Goal: Communication & Community: Answer question/provide support

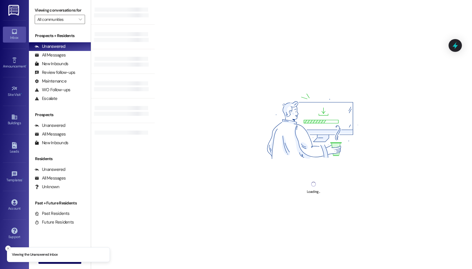
click at [8, 249] on icon "Close toast" at bounding box center [7, 248] width 3 height 3
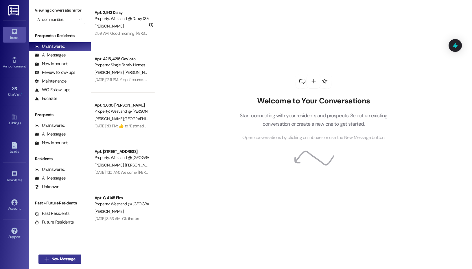
click at [59, 258] on span "New Message" at bounding box center [64, 259] width 24 height 6
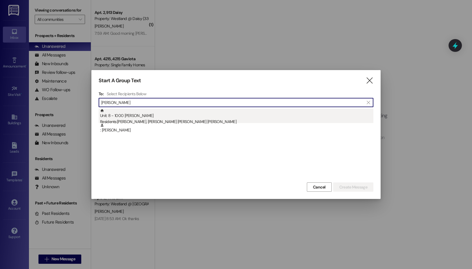
type input "[PERSON_NAME]"
click at [181, 118] on div "Unit: 8 - 1000 [PERSON_NAME] Residents: [PERSON_NAME], [PERSON_NAME] [PERSON_NA…" at bounding box center [236, 117] width 273 height 16
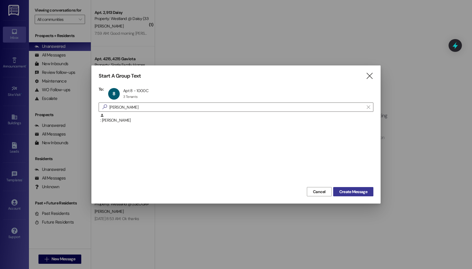
click at [359, 191] on span "Create Message" at bounding box center [353, 192] width 28 height 6
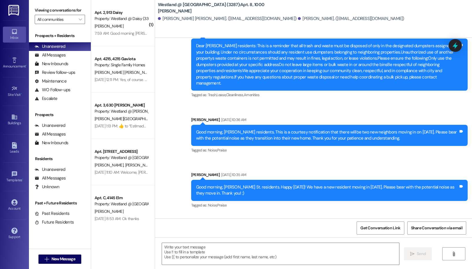
scroll to position [2608, 0]
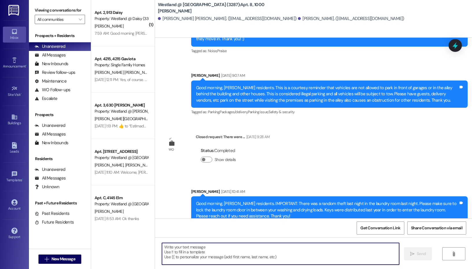
click at [190, 251] on textarea at bounding box center [280, 254] width 237 height 22
paste textarea "Hi Resident Name, this is a reminder that your new rent amount of $1,434.84 beg…"
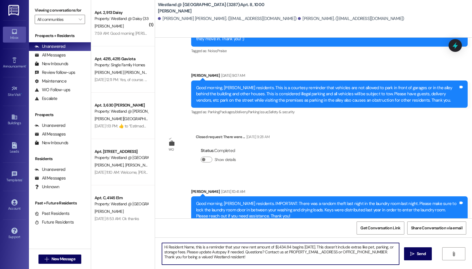
paste textarea "[PERSON_NAME] & [PERSON_NAME], this is a reminder that your new rent amount of …"
click at [261, 257] on textarea "Hi [PERSON_NAME] & [PERSON_NAME], this is a reminder that your new rent amount …" at bounding box center [280, 254] width 237 height 22
type textarea "Hi [PERSON_NAME] & [PERSON_NAME], this is a reminder that your new rent amount …"
click at [420, 254] on span "Send" at bounding box center [421, 254] width 9 height 6
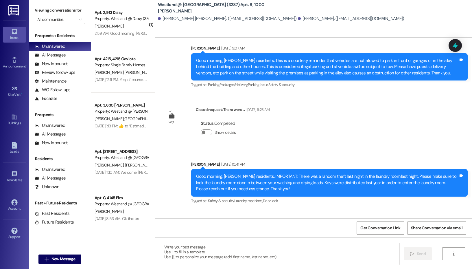
scroll to position [2661, 0]
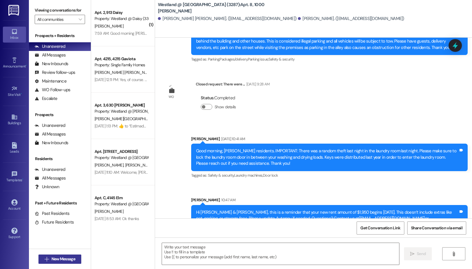
click at [73, 261] on span "New Message" at bounding box center [64, 259] width 24 height 6
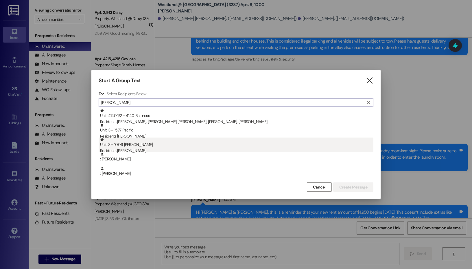
type input "[PERSON_NAME]"
click at [122, 150] on div "Residents: [PERSON_NAME]" at bounding box center [236, 151] width 273 height 6
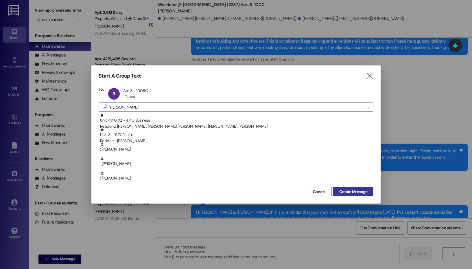
click at [348, 191] on span "Create Message" at bounding box center [353, 192] width 28 height 6
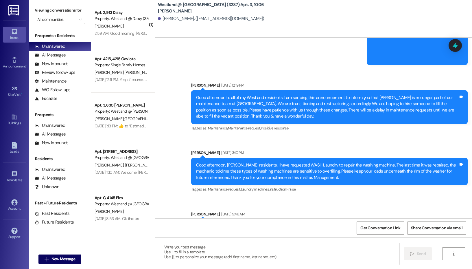
scroll to position [6691, 0]
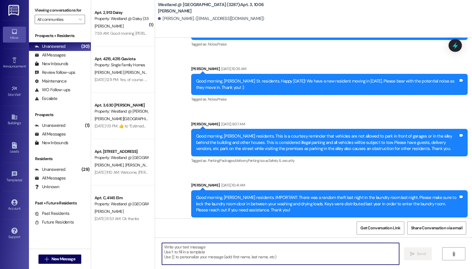
click at [213, 258] on textarea at bounding box center [280, 254] width 237 height 22
paste textarea "Hi [PERSON_NAME], this is a reminder that your new rent amount of $1,650 begins…"
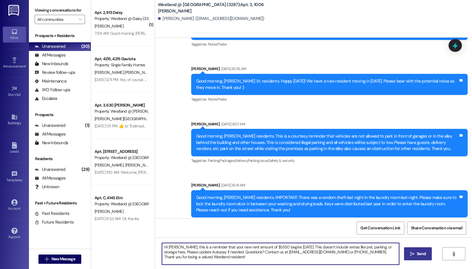
type textarea "Hi [PERSON_NAME], this is a reminder that your new rent amount of $1,650 begins…"
click at [420, 256] on span "Send" at bounding box center [421, 254] width 9 height 6
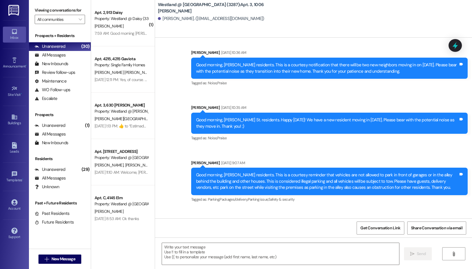
scroll to position [6744, 0]
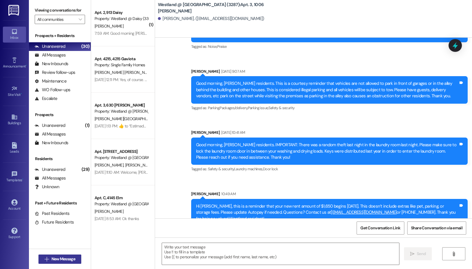
click at [65, 257] on span "New Message" at bounding box center [64, 259] width 24 height 6
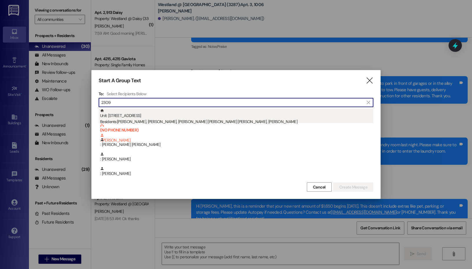
type input "2309"
click at [167, 111] on div "Unit: [STREET_ADDRESS] Residents: [PERSON_NAME], [PERSON_NAME], [PERSON_NAME] […" at bounding box center [236, 117] width 273 height 16
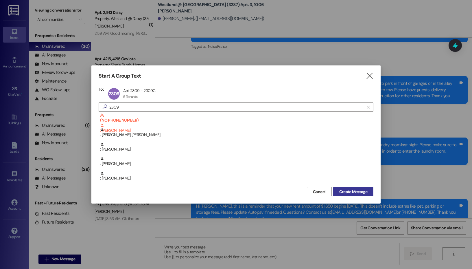
click at [350, 192] on span "Create Message" at bounding box center [353, 192] width 28 height 6
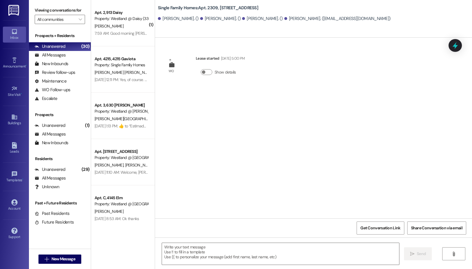
scroll to position [0, 0]
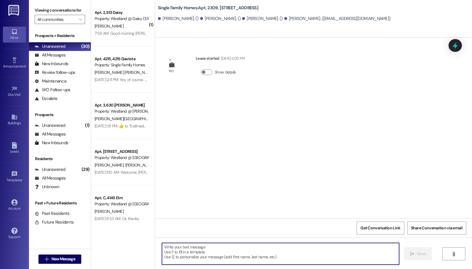
click at [232, 255] on textarea at bounding box center [280, 254] width 237 height 22
paste textarea "Hi [PERSON_NAME], this is a reminder that your new rent amount of $2,700 begins…"
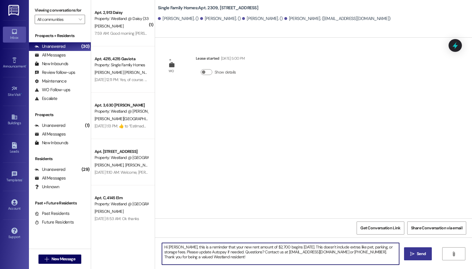
type textarea "Hi [PERSON_NAME], this is a reminder that your new rent amount of $2,700 begins…"
click at [422, 255] on span "Send" at bounding box center [421, 254] width 9 height 6
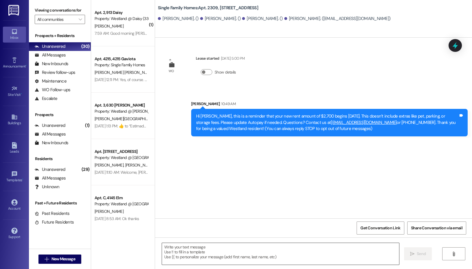
click at [203, 259] on textarea at bounding box center [280, 254] width 237 height 22
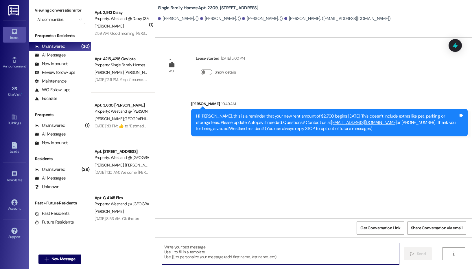
click at [227, 254] on textarea at bounding box center [280, 254] width 237 height 22
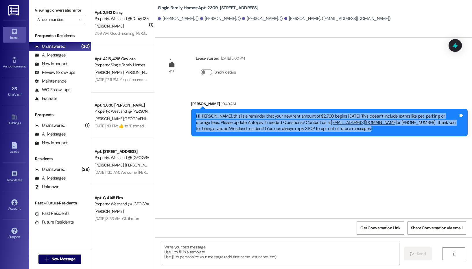
drag, startPoint x: 341, startPoint y: 130, endPoint x: 193, endPoint y: 116, distance: 149.3
click at [193, 116] on div "Hi [PERSON_NAME], this is a reminder that your new rent amount of $2,700 begins…" at bounding box center [329, 122] width 277 height 27
copy div "Hi [PERSON_NAME], this is a reminder that your new rent amount of $2,700 begins…"
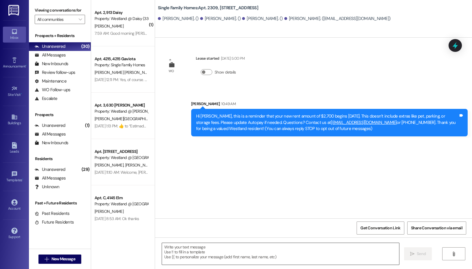
click at [193, 257] on textarea at bounding box center [280, 254] width 237 height 22
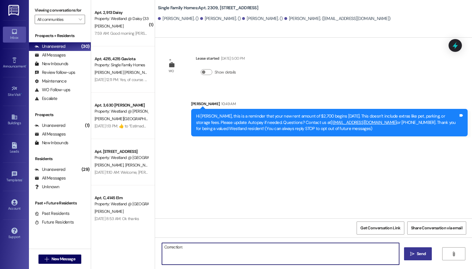
paste textarea "Hi [PERSON_NAME], this is a reminder that your new rent amount of $2,700 begins…"
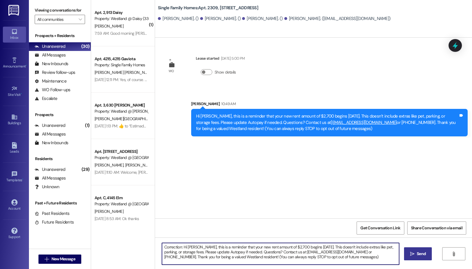
click at [165, 247] on textarea "Correction: Hi [PERSON_NAME], this is a reminder that your new rent amount of $…" at bounding box center [280, 254] width 237 height 22
drag, startPoint x: 332, startPoint y: 253, endPoint x: 313, endPoint y: 253, distance: 18.2
click at [313, 253] on textarea "Email Correction: Hi [PERSON_NAME], this is a reminder that your new rent amoun…" at bounding box center [280, 254] width 237 height 22
click at [366, 261] on textarea "Email Correction: Hi [PERSON_NAME], this is a reminder that your new rent amoun…" at bounding box center [280, 254] width 237 height 22
type textarea "Email Correction: Hi [PERSON_NAME], this is a reminder that your new rent amoun…"
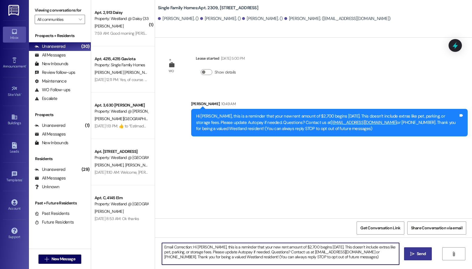
click at [415, 255] on span " Send" at bounding box center [418, 254] width 18 height 6
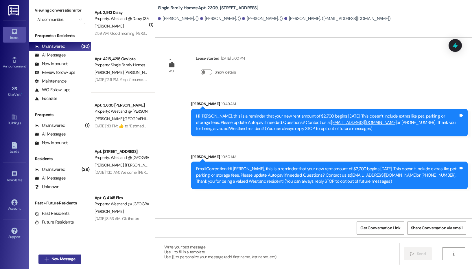
click at [55, 259] on span "New Message" at bounding box center [64, 259] width 24 height 6
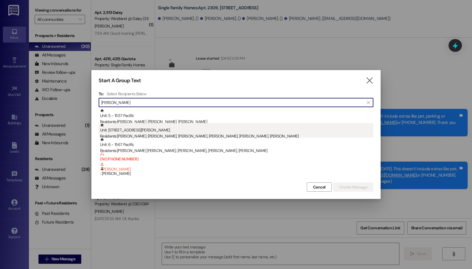
type input "[PERSON_NAME]"
click at [151, 135] on div "Residents: [PERSON_NAME], [PERSON_NAME], [PERSON_NAME], [PERSON_NAME], [PERSON_…" at bounding box center [236, 136] width 273 height 6
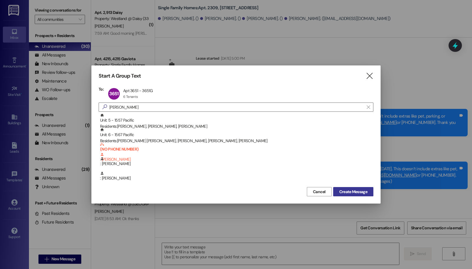
click at [353, 190] on span "Create Message" at bounding box center [353, 192] width 28 height 6
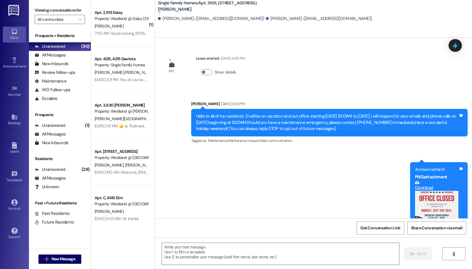
scroll to position [6886, 0]
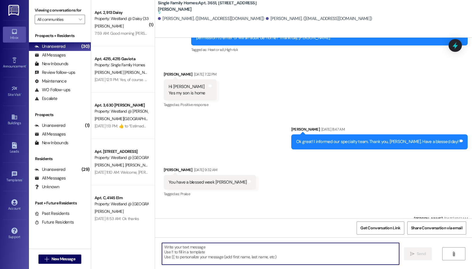
click at [223, 246] on textarea at bounding box center [280, 254] width 237 height 22
paste textarea "Hi [PERSON_NAME], this is a reminder that your new rent amount of $2,905 begins…"
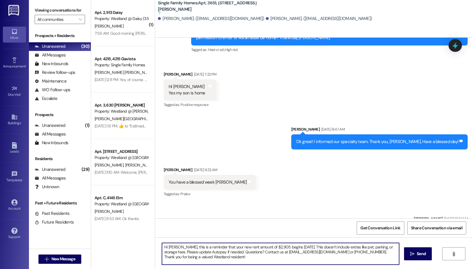
type textarea "Hi [PERSON_NAME], this is a reminder that your new rent amount of $2,905 begins…"
click at [334, 259] on textarea "Hi [PERSON_NAME], this is a reminder that your new rent amount of $2,905 begins…" at bounding box center [280, 254] width 237 height 22
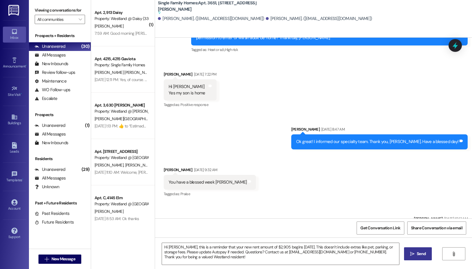
click at [411, 255] on icon "" at bounding box center [412, 253] width 4 height 5
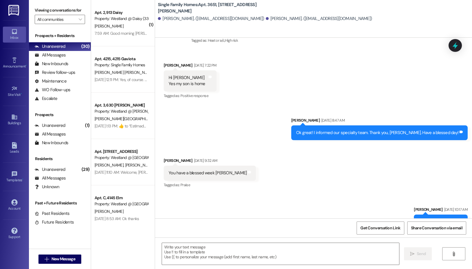
scroll to position [6924, 0]
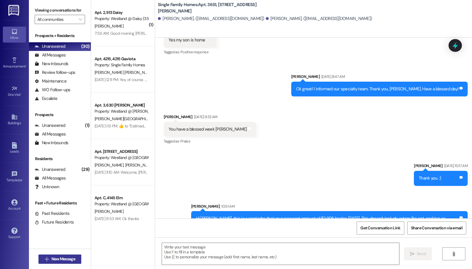
click at [57, 257] on span "New Message" at bounding box center [64, 259] width 24 height 6
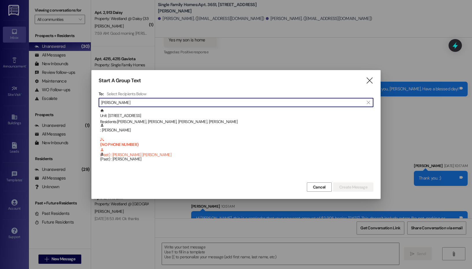
click at [157, 106] on input "[PERSON_NAME]" at bounding box center [232, 102] width 263 height 8
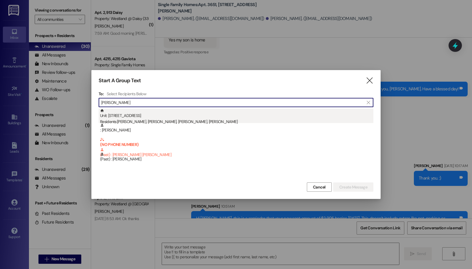
type input "[PERSON_NAME]"
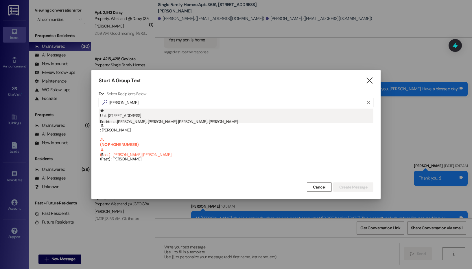
click at [157, 112] on div "Unit: [STREET_ADDRESS] Residents: [PERSON_NAME], [PERSON_NAME], [PERSON_NAME], …" at bounding box center [236, 117] width 273 height 16
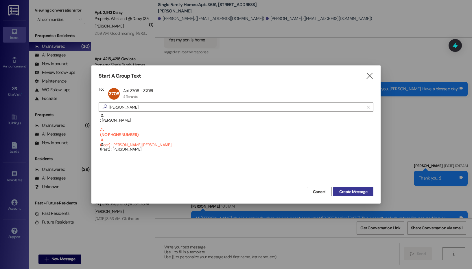
click at [355, 189] on span "Create Message" at bounding box center [353, 192] width 28 height 6
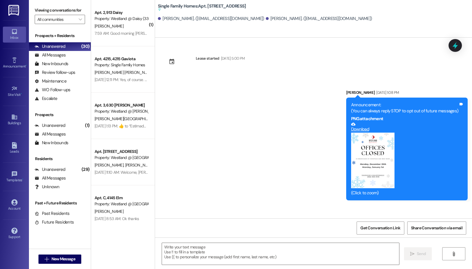
scroll to position [12099, 0]
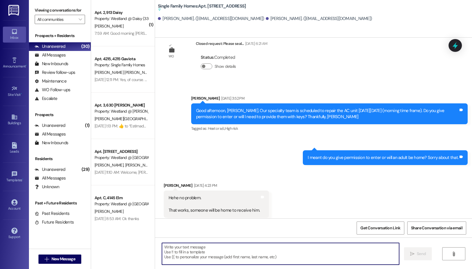
click at [221, 253] on textarea at bounding box center [280, 254] width 237 height 22
paste textarea "Hi [PERSON_NAME] & [PERSON_NAME], this is a reminder that your new rent amount …"
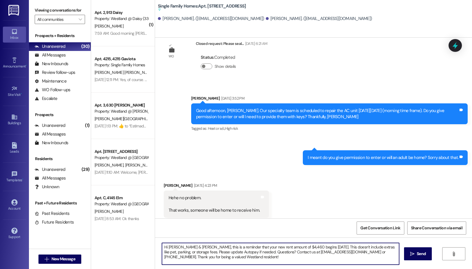
scroll to position [12139, 0]
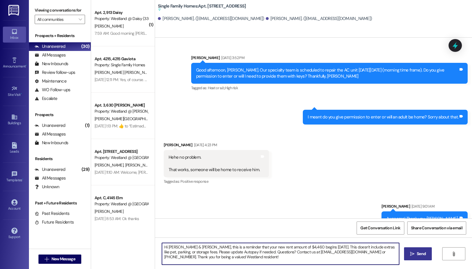
type textarea "Hi [PERSON_NAME] & [PERSON_NAME], this is a reminder that your new rent amount …"
click at [419, 255] on span "Send" at bounding box center [421, 254] width 9 height 6
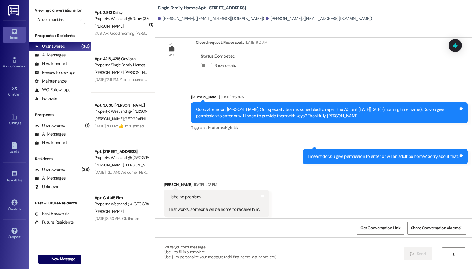
scroll to position [12084, 0]
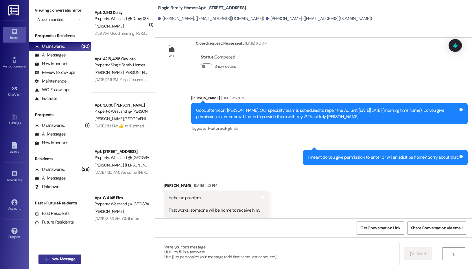
click at [72, 256] on span "New Message" at bounding box center [64, 259] width 24 height 6
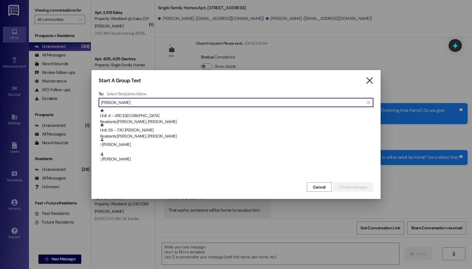
type input "[PERSON_NAME]"
click at [368, 81] on icon "" at bounding box center [370, 81] width 8 height 6
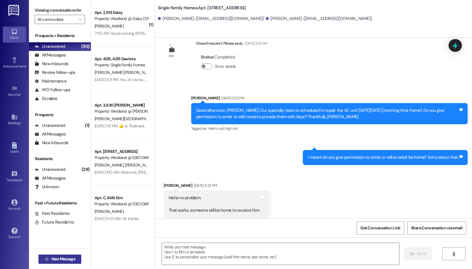
click at [73, 258] on span "New Message" at bounding box center [64, 259] width 24 height 6
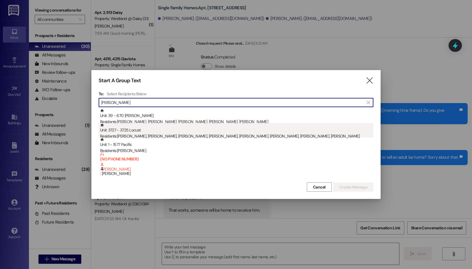
type input "[PERSON_NAME]"
click at [151, 132] on div "Unit: 3727 - 3725 Locust Residents: [PERSON_NAME], [PERSON_NAME], [PERSON_NAME]…" at bounding box center [236, 131] width 273 height 16
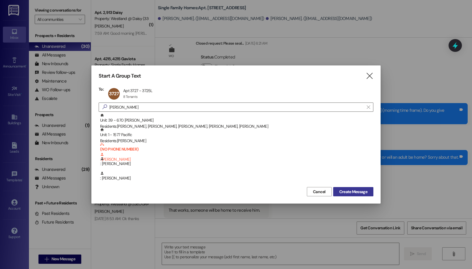
click at [358, 192] on span "Create Message" at bounding box center [353, 192] width 28 height 6
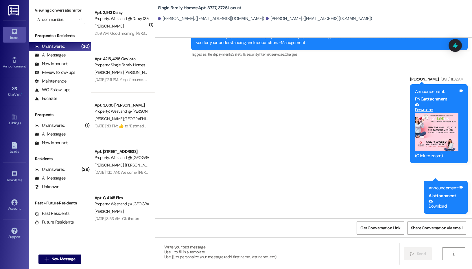
scroll to position [3221, 0]
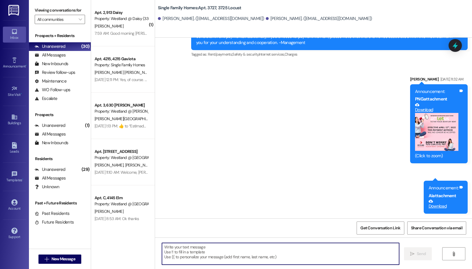
click at [195, 256] on textarea at bounding box center [280, 254] width 237 height 22
paste textarea "Hi [PERSON_NAME], this is a reminder that your new rent amount of $2,480 begins…"
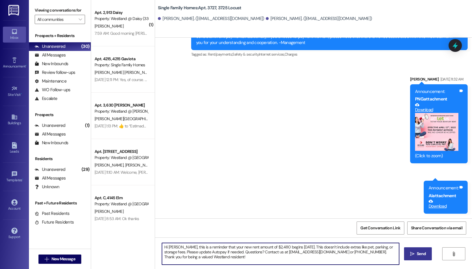
click at [178, 247] on textarea "Hi [PERSON_NAME], this is a reminder that your new rent amount of $2,480 begins…" at bounding box center [280, 254] width 237 height 22
type textarea "Hi [PERSON_NAME] & [PERSON_NAME], this is a reminder that your new rent amount …"
click at [416, 254] on span "Send" at bounding box center [421, 254] width 11 height 6
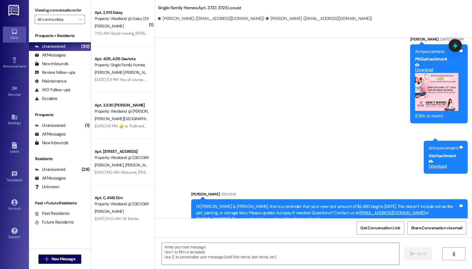
scroll to position [3274, 0]
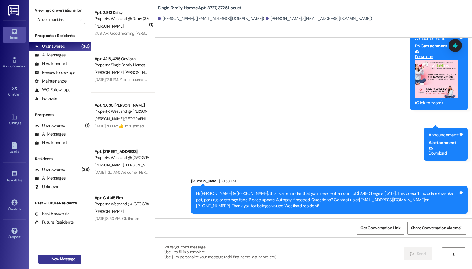
click at [72, 257] on span "New Message" at bounding box center [64, 259] width 24 height 6
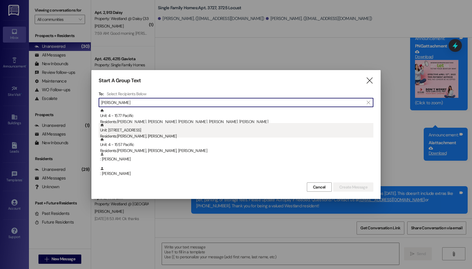
type input "[PERSON_NAME]"
click at [154, 131] on div "Unit: [STREET_ADDRESS] Residents: [PERSON_NAME], [PERSON_NAME]" at bounding box center [236, 131] width 273 height 16
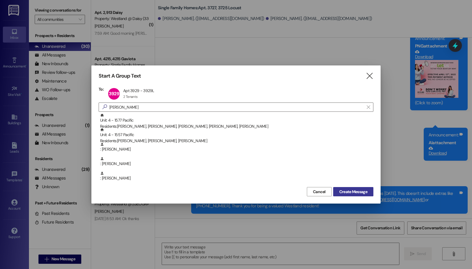
click at [361, 192] on span "Create Message" at bounding box center [353, 192] width 28 height 6
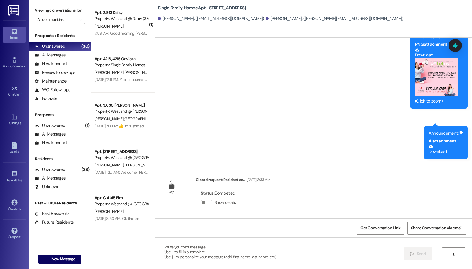
scroll to position [2985, 0]
click at [227, 253] on textarea at bounding box center [280, 254] width 237 height 22
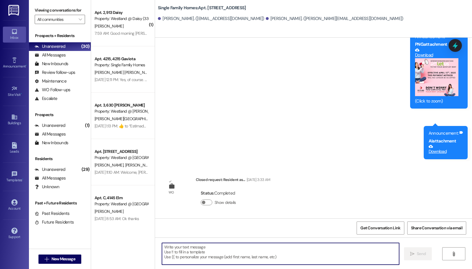
paste textarea "Hi [PERSON_NAME] & [PERSON_NAME], this is a reminder that your new rent amount …"
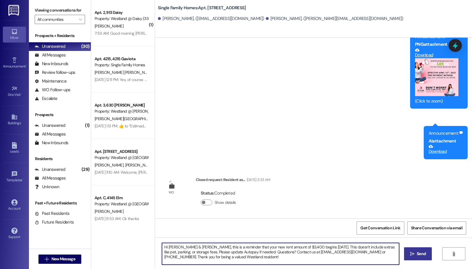
type textarea "Hi [PERSON_NAME] & [PERSON_NAME], this is a reminder that your new rent amount …"
click at [424, 256] on span "Send" at bounding box center [421, 254] width 9 height 6
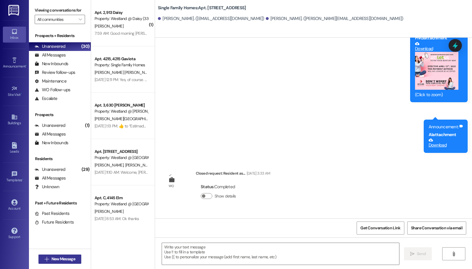
click at [66, 258] on span "New Message" at bounding box center [64, 259] width 24 height 6
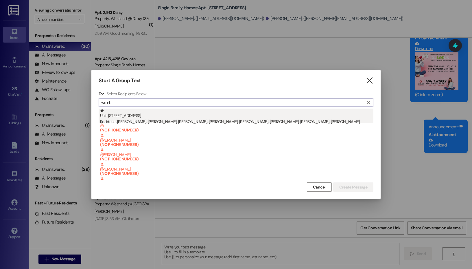
type input "weinb"
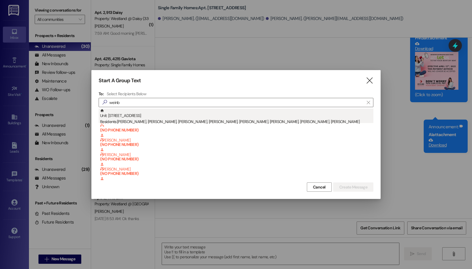
click at [207, 121] on div "Residents: [PERSON_NAME], [PERSON_NAME], [PERSON_NAME], [PERSON_NAME], [PERSON_…" at bounding box center [236, 122] width 273 height 6
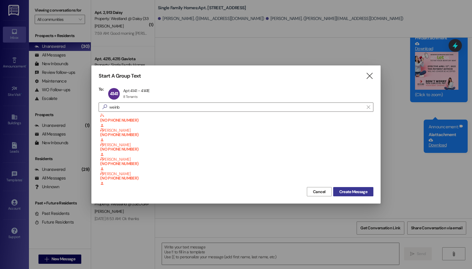
click at [353, 192] on span "Create Message" at bounding box center [353, 192] width 28 height 6
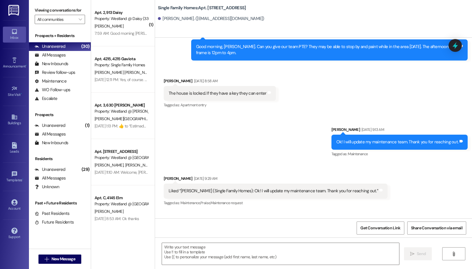
scroll to position [3102, 0]
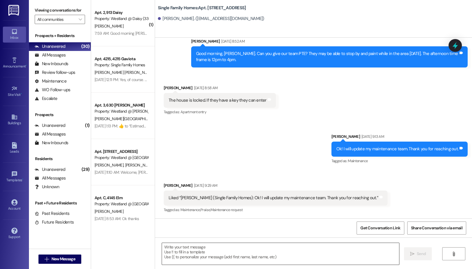
click at [210, 253] on textarea at bounding box center [280, 254] width 237 height 22
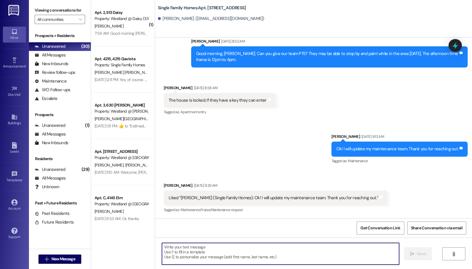
click at [210, 253] on textarea at bounding box center [280, 254] width 237 height 22
paste textarea "Hi [PERSON_NAME] & [PERSON_NAME], this is a reminder that your new rent amount …"
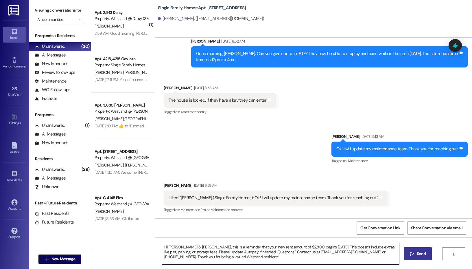
type textarea "Hi [PERSON_NAME] & [PERSON_NAME], this is a reminder that your new rent amount …"
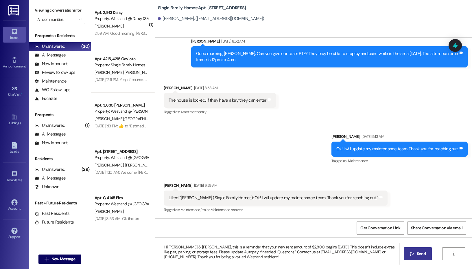
click at [421, 255] on span "Send" at bounding box center [421, 254] width 9 height 6
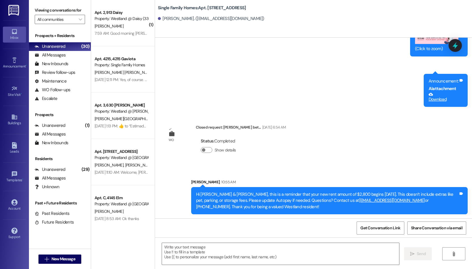
scroll to position [3615, 0]
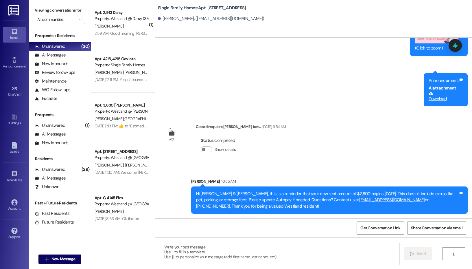
click at [74, 19] on input "All communities" at bounding box center [56, 19] width 38 height 9
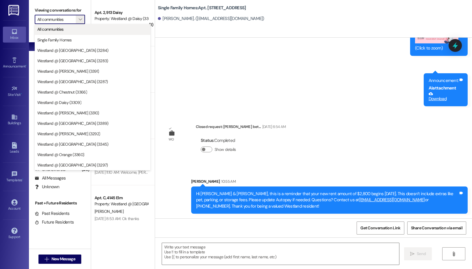
click at [77, 31] on span "All communities" at bounding box center [92, 29] width 111 height 6
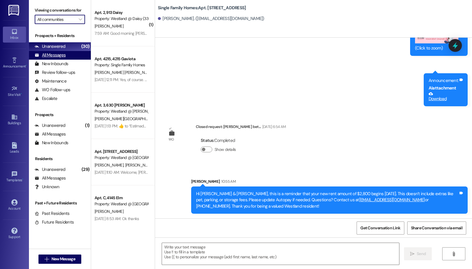
click at [70, 58] on div "All Messages (undefined)" at bounding box center [60, 55] width 62 height 9
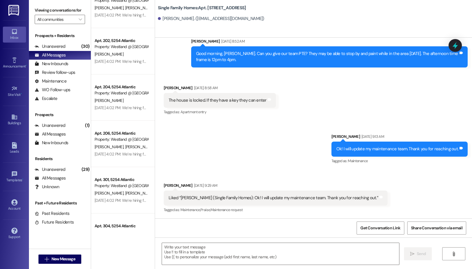
scroll to position [666, 0]
click at [63, 48] on div "Unanswered" at bounding box center [50, 46] width 31 height 6
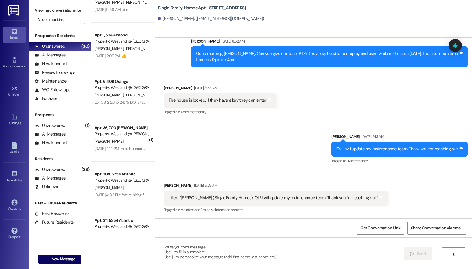
scroll to position [353, 0]
